Goal: Use online tool/utility: Utilize a website feature to perform a specific function

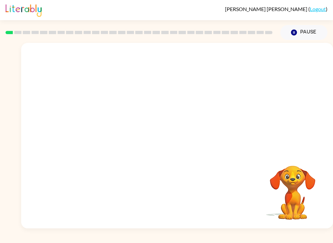
click at [261, 61] on video "Your browser must support playing .mp4 files to use Literably. Please try using…" at bounding box center [177, 97] width 312 height 109
click at [290, 5] on div "[PERSON_NAME] ( Logout )" at bounding box center [167, 10] width 322 height 20
click at [185, 135] on button "button" at bounding box center [177, 139] width 42 height 24
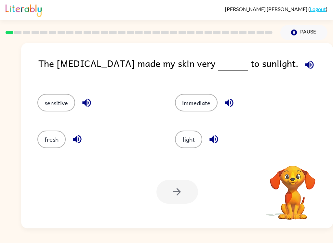
click at [305, 66] on icon "button" at bounding box center [309, 65] width 8 height 8
click at [304, 70] on icon "button" at bounding box center [309, 64] width 11 height 11
click at [305, 63] on icon "button" at bounding box center [309, 65] width 8 height 8
click at [305, 64] on icon "button" at bounding box center [309, 65] width 8 height 8
click at [305, 65] on icon "button" at bounding box center [309, 65] width 8 height 8
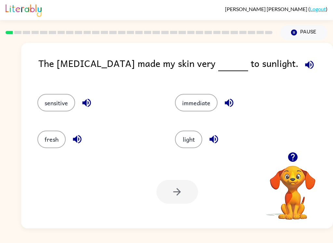
click at [51, 138] on button "fresh" at bounding box center [51, 140] width 28 height 18
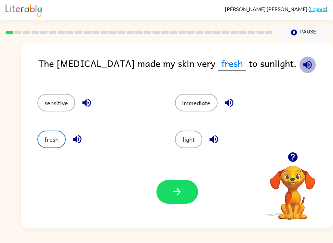
click at [302, 64] on icon "button" at bounding box center [307, 64] width 11 height 11
click at [294, 156] on icon "button" at bounding box center [292, 157] width 11 height 11
click at [75, 138] on icon "button" at bounding box center [77, 139] width 11 height 11
click at [86, 134] on div "fresh" at bounding box center [98, 140] width 123 height 18
click at [299, 63] on button "button" at bounding box center [307, 65] width 17 height 17
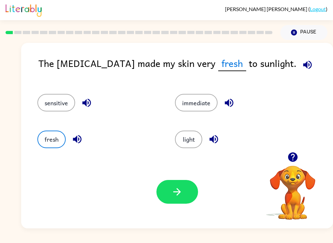
click at [273, 67] on div "The [MEDICAL_DATA] made my skin very fresh to sunlight." at bounding box center [185, 68] width 295 height 25
click at [77, 137] on icon "button" at bounding box center [77, 139] width 8 height 8
click at [67, 105] on button "sensitive" at bounding box center [56, 103] width 38 height 18
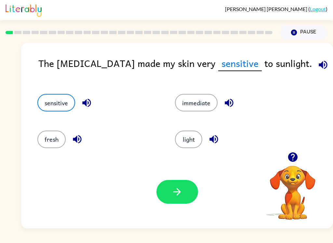
click at [183, 185] on button "button" at bounding box center [177, 192] width 42 height 24
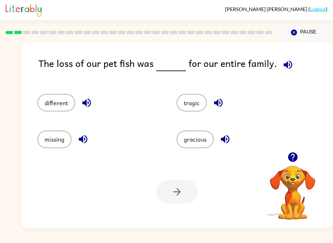
click at [70, 98] on button "different" at bounding box center [56, 103] width 38 height 18
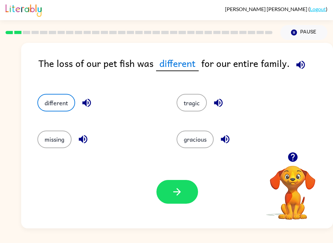
click at [182, 194] on icon "button" at bounding box center [176, 191] width 11 height 11
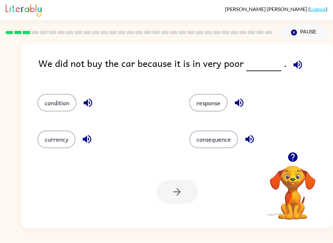
click at [219, 104] on button "response" at bounding box center [208, 103] width 38 height 18
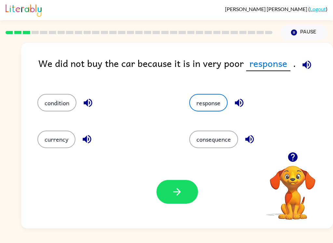
click at [188, 188] on button "button" at bounding box center [177, 192] width 42 height 24
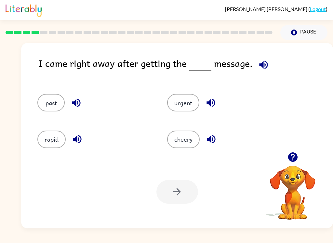
click at [186, 99] on button "urgent" at bounding box center [183, 103] width 32 height 18
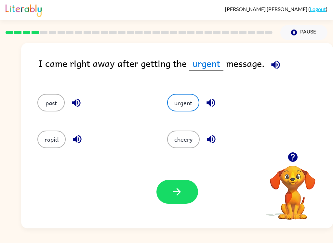
click at [177, 193] on icon "button" at bounding box center [176, 191] width 7 height 7
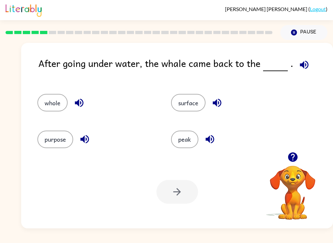
click at [191, 108] on button "surface" at bounding box center [188, 103] width 34 height 18
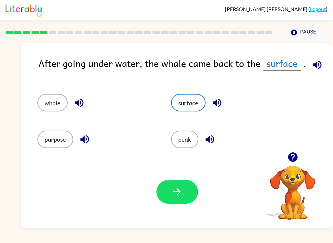
click at [180, 193] on icon "button" at bounding box center [176, 191] width 7 height 7
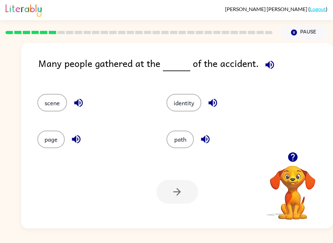
click at [46, 97] on button "scene" at bounding box center [52, 103] width 30 height 18
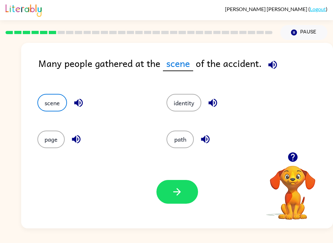
click at [174, 190] on icon "button" at bounding box center [176, 191] width 11 height 11
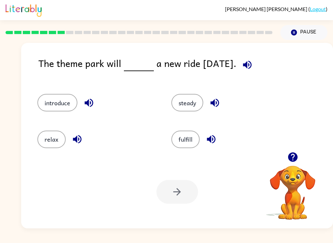
click at [67, 100] on button "introduce" at bounding box center [57, 103] width 40 height 18
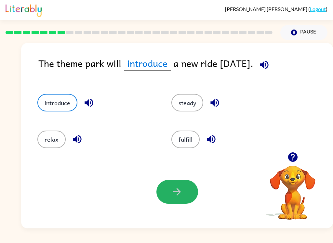
click at [175, 186] on button "button" at bounding box center [177, 192] width 42 height 24
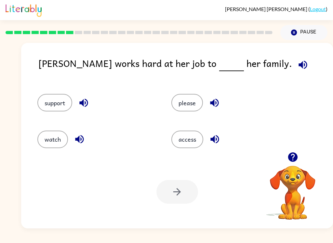
click at [63, 97] on button "support" at bounding box center [54, 103] width 35 height 18
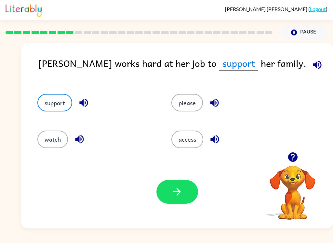
click at [182, 198] on button "button" at bounding box center [177, 192] width 42 height 24
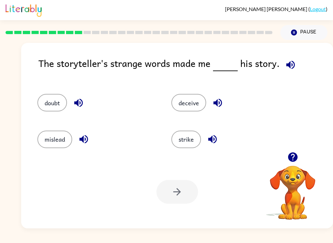
click at [194, 100] on button "deceive" at bounding box center [188, 103] width 35 height 18
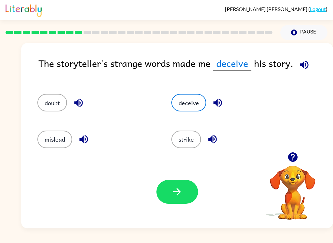
click at [177, 187] on icon "button" at bounding box center [176, 191] width 11 height 11
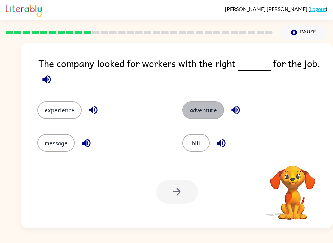
click at [203, 109] on button "adventure" at bounding box center [204, 111] width 42 height 18
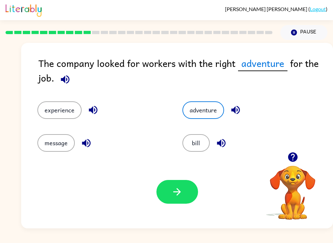
click at [52, 116] on button "experience" at bounding box center [59, 111] width 44 height 18
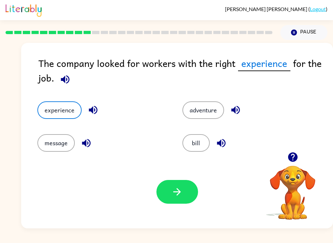
click at [183, 202] on button "button" at bounding box center [177, 192] width 42 height 24
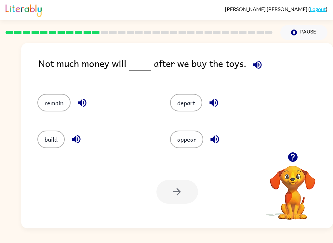
click at [62, 103] on button "remain" at bounding box center [53, 103] width 33 height 18
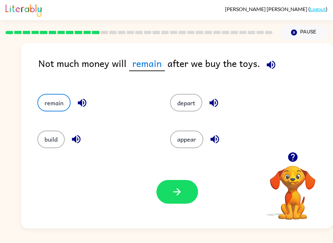
click at [174, 181] on button "button" at bounding box center [177, 192] width 42 height 24
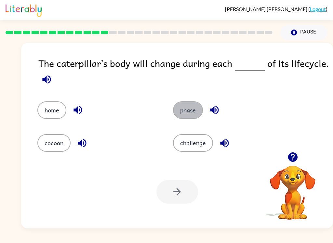
click at [191, 107] on button "phase" at bounding box center [188, 111] width 30 height 18
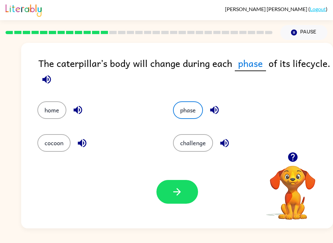
click at [178, 193] on icon "button" at bounding box center [176, 191] width 11 height 11
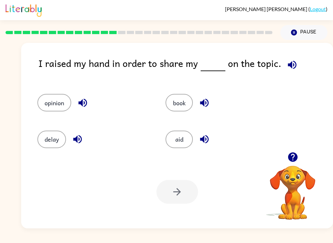
click at [58, 98] on button "opinion" at bounding box center [54, 103] width 34 height 18
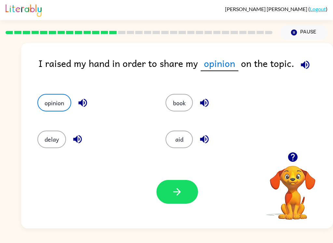
click at [180, 202] on button "button" at bounding box center [177, 192] width 42 height 24
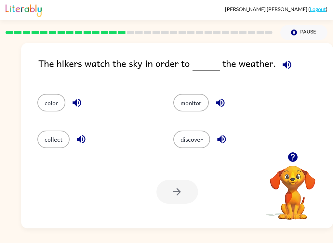
click at [186, 128] on div "discover" at bounding box center [229, 136] width 136 height 36
click at [192, 140] on button "discover" at bounding box center [191, 140] width 37 height 18
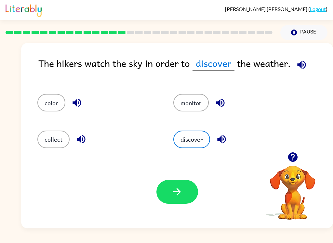
click at [179, 203] on button "button" at bounding box center [177, 192] width 42 height 24
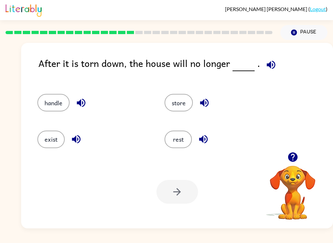
click at [45, 133] on button "exist" at bounding box center [50, 140] width 27 height 18
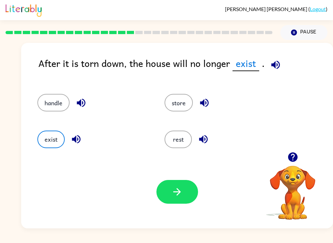
click at [172, 190] on icon "button" at bounding box center [176, 191] width 11 height 11
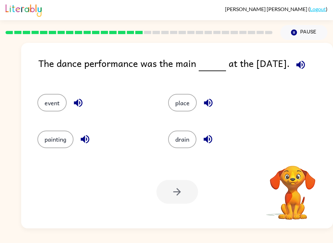
click at [9, 236] on div "[PERSON_NAME] ( Logout ) Pause Pause The dance performance was the main at the …" at bounding box center [166, 121] width 333 height 243
click at [184, 101] on button "place" at bounding box center [182, 103] width 29 height 18
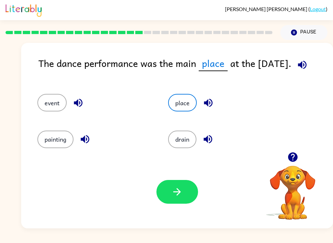
click at [178, 185] on button "button" at bounding box center [177, 192] width 42 height 24
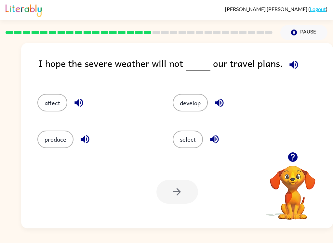
click at [47, 96] on button "affect" at bounding box center [52, 103] width 30 height 18
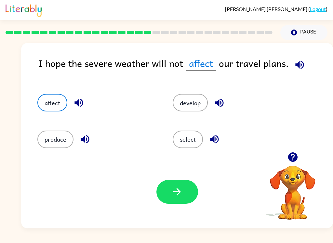
click at [190, 190] on button "button" at bounding box center [177, 192] width 42 height 24
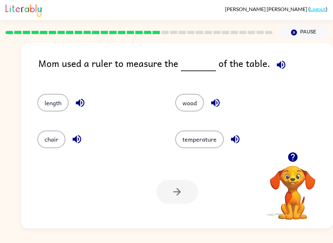
click at [53, 101] on button "length" at bounding box center [52, 103] width 31 height 18
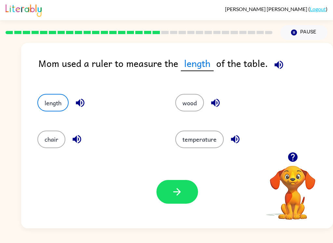
click at [178, 200] on button "button" at bounding box center [177, 192] width 42 height 24
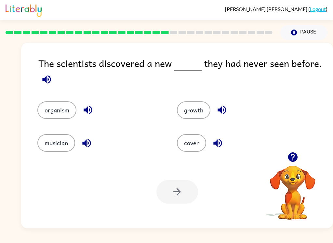
click at [71, 110] on button "organism" at bounding box center [56, 111] width 39 height 18
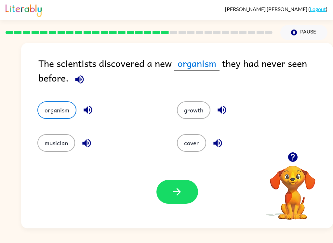
click at [185, 196] on button "button" at bounding box center [177, 192] width 42 height 24
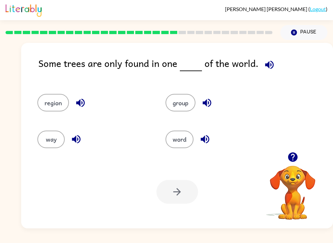
click at [189, 105] on button "group" at bounding box center [181, 103] width 30 height 18
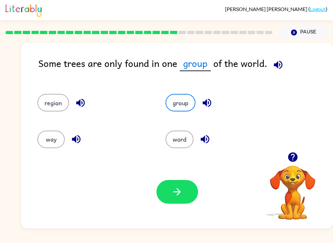
click at [178, 195] on icon "button" at bounding box center [176, 191] width 7 height 7
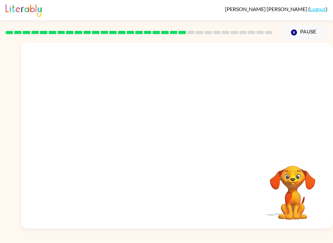
click at [117, 131] on video "Your browser must support playing .mp4 files to use Literably. Please try using…" at bounding box center [177, 97] width 312 height 109
click at [128, 143] on video "Your browser must support playing .mp4 files to use Literably. Please try using…" at bounding box center [177, 97] width 312 height 109
click at [180, 137] on icon "button" at bounding box center [176, 138] width 11 height 11
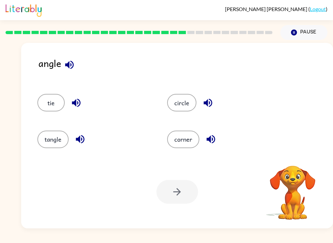
click at [186, 145] on button "corner" at bounding box center [183, 140] width 32 height 18
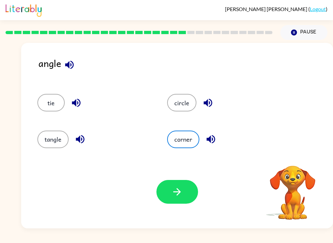
click at [188, 199] on button "button" at bounding box center [177, 192] width 42 height 24
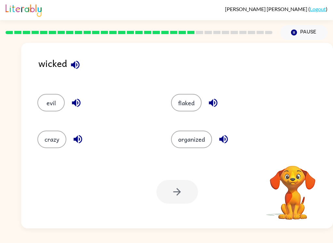
click at [58, 140] on button "crazy" at bounding box center [51, 140] width 29 height 18
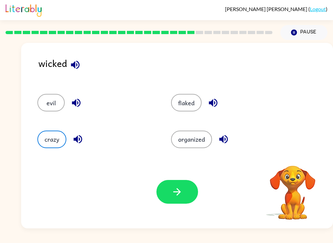
click at [172, 194] on icon "button" at bounding box center [176, 191] width 11 height 11
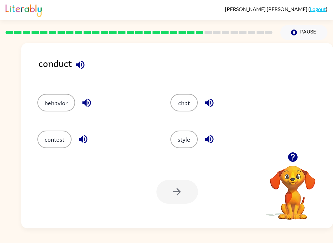
click at [65, 137] on button "contest" at bounding box center [54, 140] width 34 height 18
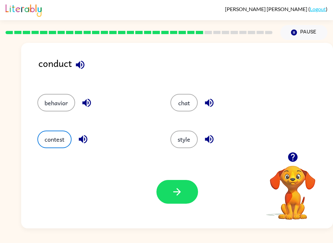
click at [180, 182] on button "button" at bounding box center [177, 192] width 42 height 24
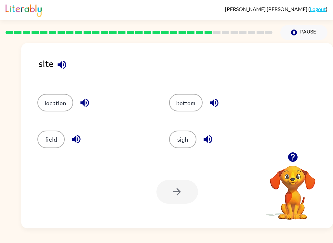
click at [185, 196] on div at bounding box center [177, 192] width 42 height 24
click at [185, 198] on div at bounding box center [177, 192] width 42 height 24
click at [184, 193] on div at bounding box center [177, 192] width 42 height 24
click at [42, 102] on button "location" at bounding box center [55, 103] width 36 height 18
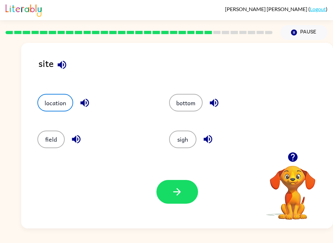
click at [172, 200] on button "button" at bounding box center [177, 192] width 42 height 24
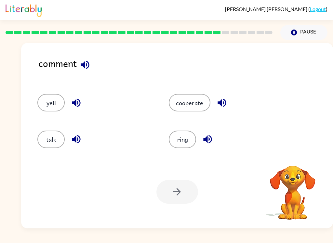
click at [48, 140] on button "talk" at bounding box center [50, 140] width 27 height 18
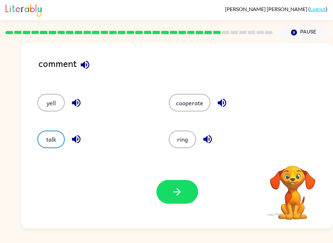
click at [178, 185] on button "button" at bounding box center [177, 192] width 42 height 24
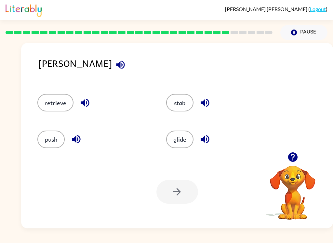
click at [187, 190] on div at bounding box center [177, 192] width 42 height 24
click at [170, 194] on div at bounding box center [177, 192] width 42 height 24
click at [183, 97] on button "stab" at bounding box center [179, 103] width 27 height 18
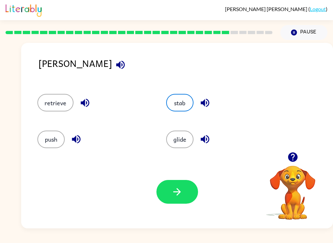
click at [180, 197] on icon "button" at bounding box center [176, 191] width 11 height 11
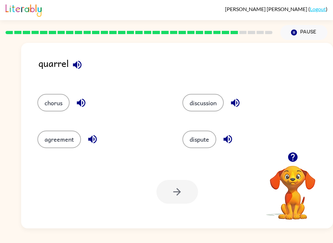
click at [206, 136] on button "dispute" at bounding box center [200, 140] width 34 height 18
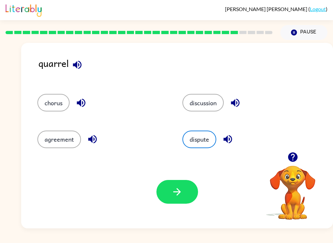
click at [181, 190] on icon "button" at bounding box center [176, 191] width 11 height 11
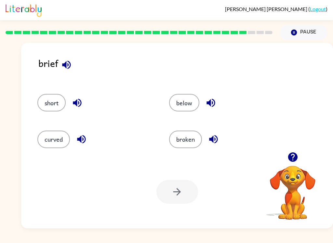
click at [183, 142] on button "broken" at bounding box center [185, 140] width 33 height 18
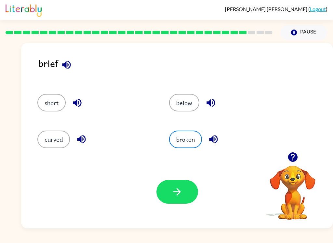
click at [179, 188] on icon "button" at bounding box center [176, 191] width 11 height 11
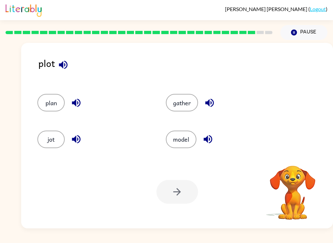
click at [47, 111] on button "plan" at bounding box center [50, 103] width 27 height 18
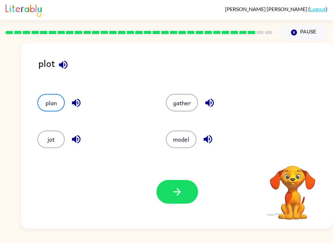
click at [192, 190] on button "button" at bounding box center [177, 192] width 42 height 24
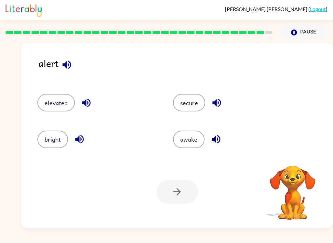
click at [191, 108] on button "secure" at bounding box center [189, 103] width 32 height 18
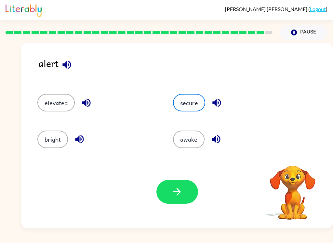
click at [175, 190] on icon "button" at bounding box center [176, 191] width 11 height 11
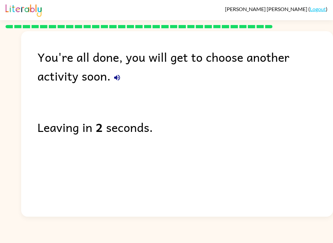
click at [4, 142] on div "You're all done, you will get to choose another activity soon. Leaving in 2 sec…" at bounding box center [166, 122] width 333 height 189
